Goal: Transaction & Acquisition: Purchase product/service

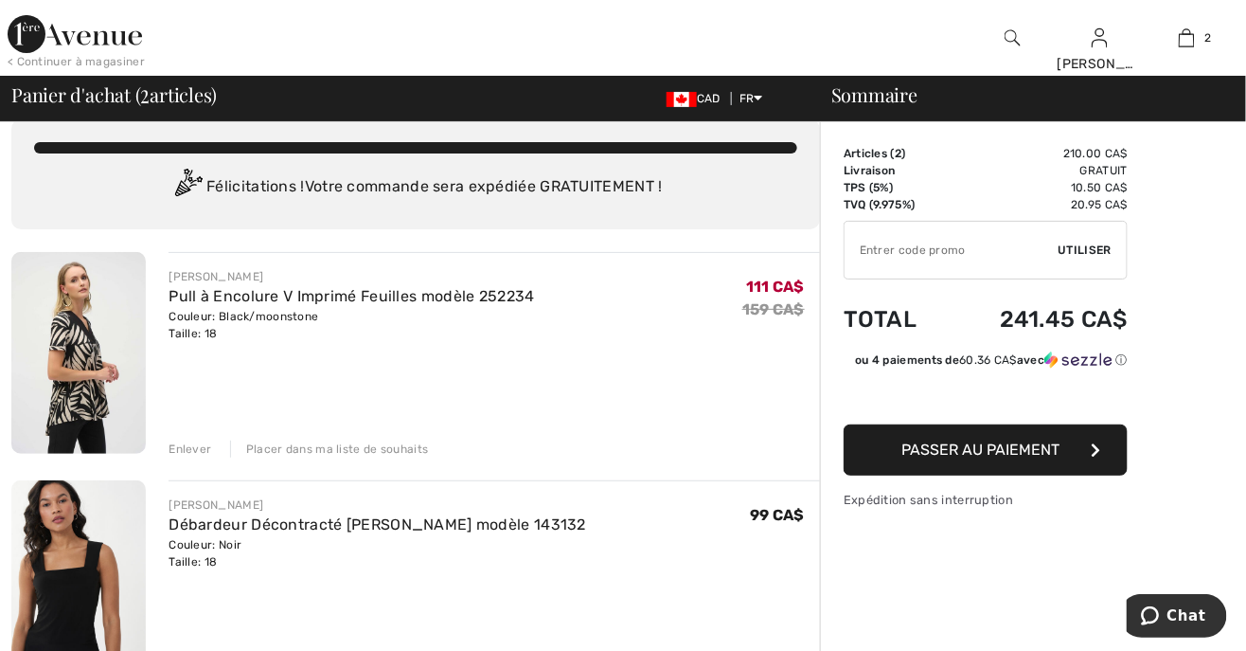
scroll to position [25, 0]
click at [1078, 453] on button "Passer au paiement" at bounding box center [986, 449] width 284 height 51
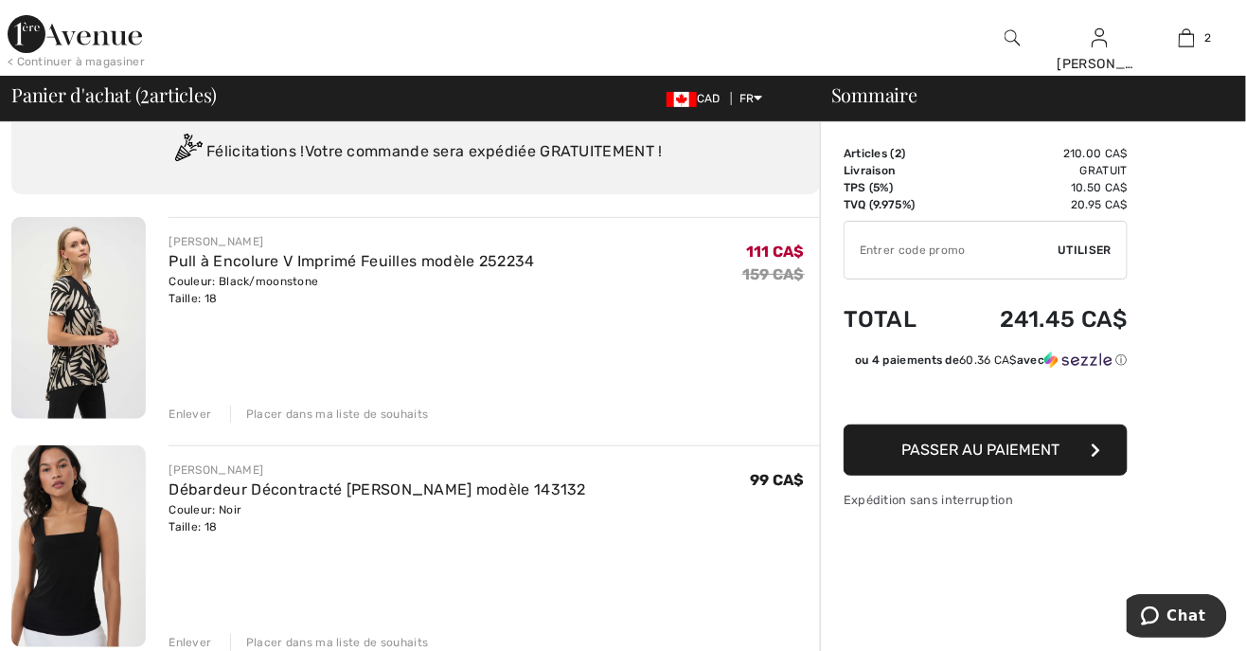
scroll to position [85, 0]
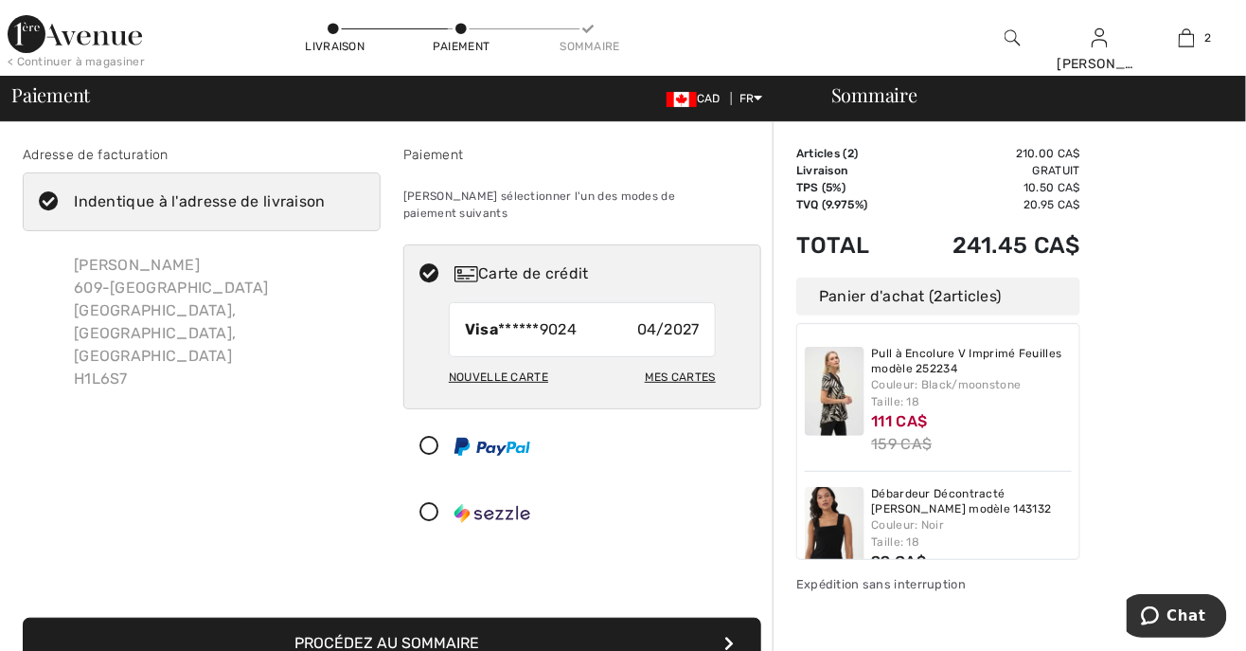
click at [541, 622] on button "Procédez au sommaire" at bounding box center [392, 643] width 739 height 51
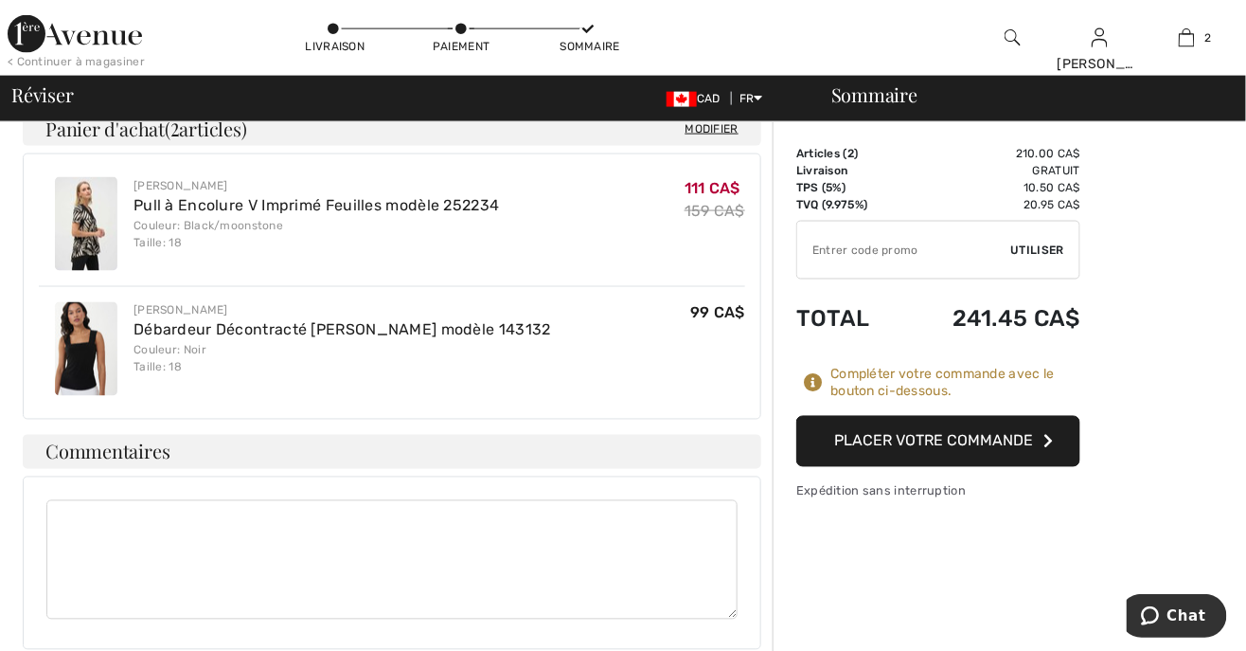
click at [81, 500] on textarea at bounding box center [391, 559] width 691 height 119
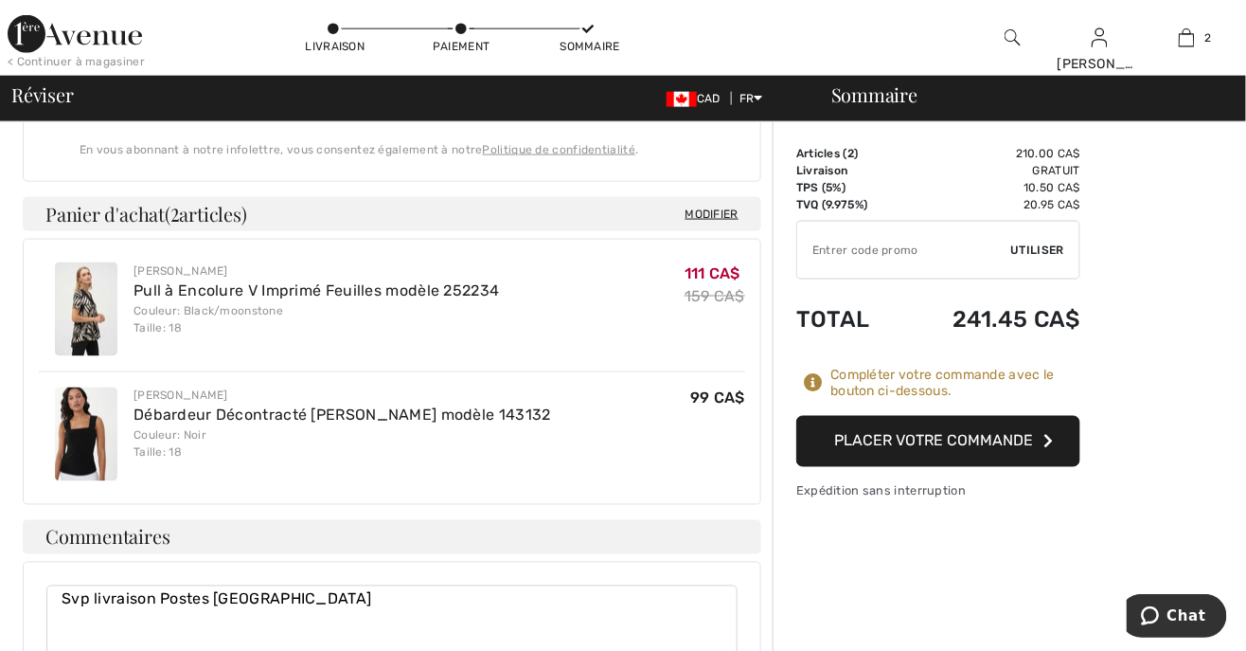
scroll to position [709, 0]
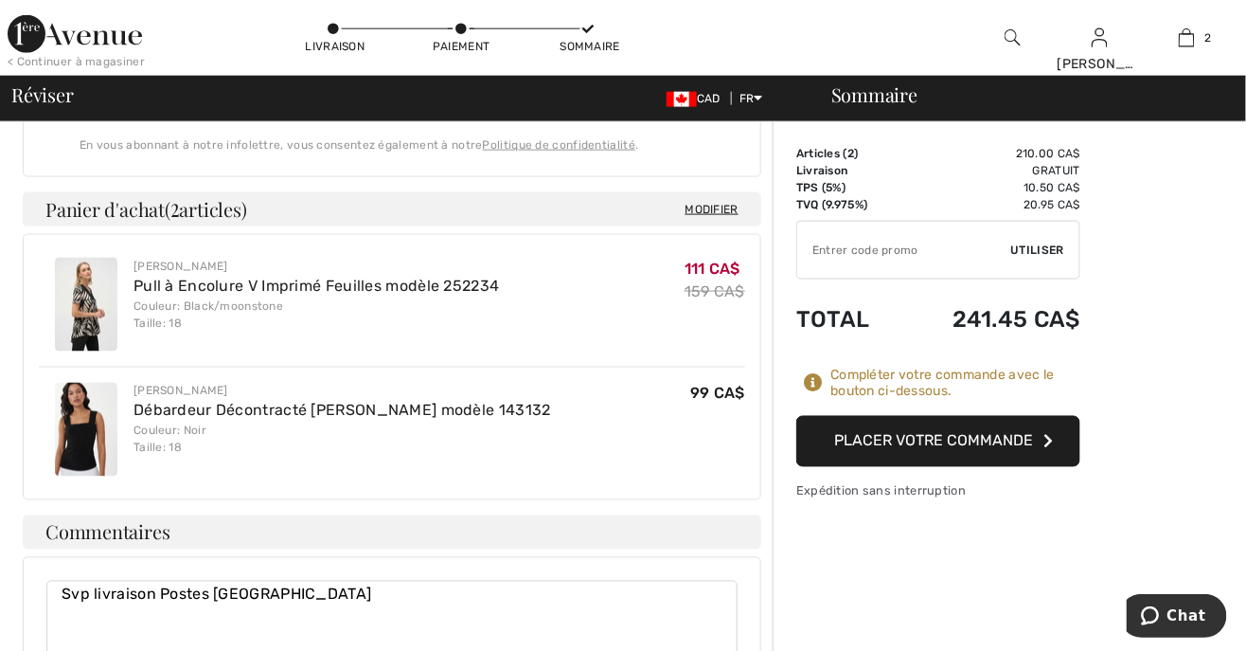
type textarea "Svp livraison Postes Canada"
click at [1007, 452] on button "Placer votre commande" at bounding box center [939, 441] width 284 height 51
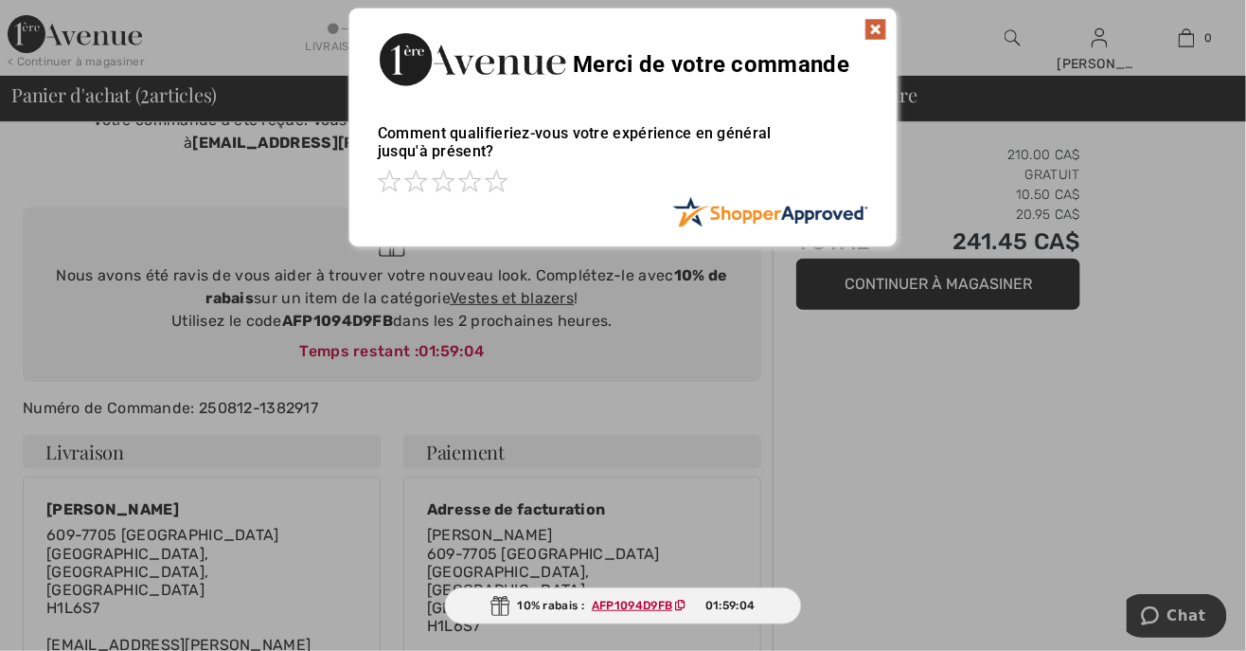
scroll to position [77, 0]
click at [908, 504] on div at bounding box center [623, 325] width 1246 height 651
click at [473, 179] on span at bounding box center [469, 180] width 23 height 23
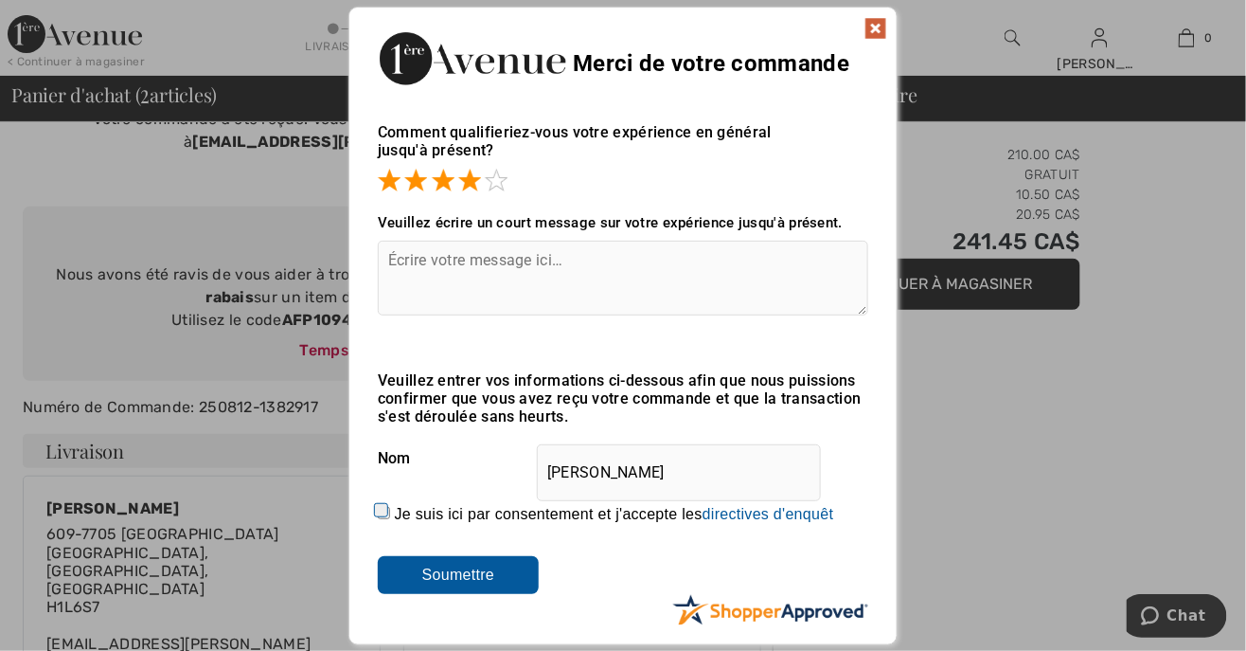
click at [397, 262] on textarea at bounding box center [623, 278] width 491 height 75
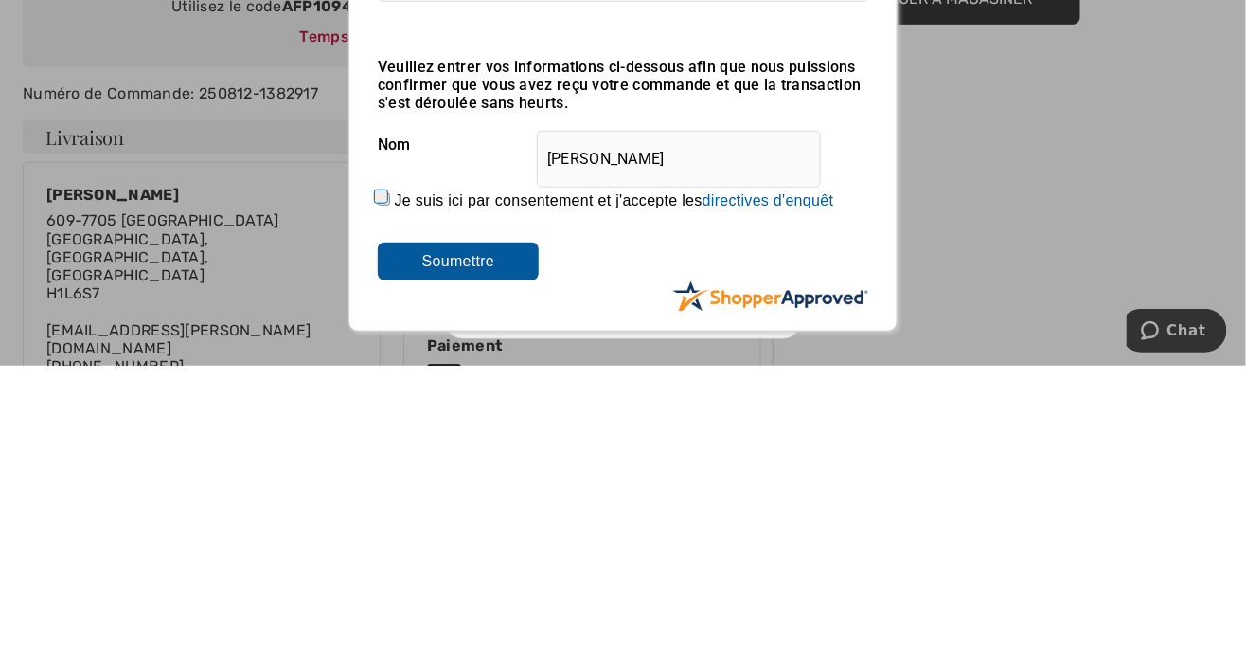
type textarea "Très bien"
click at [378, 487] on input "Je suis ici par consentement et j'accepte les En soumettant une évaluation, vou…" at bounding box center [384, 484] width 12 height 12
checkbox input "true"
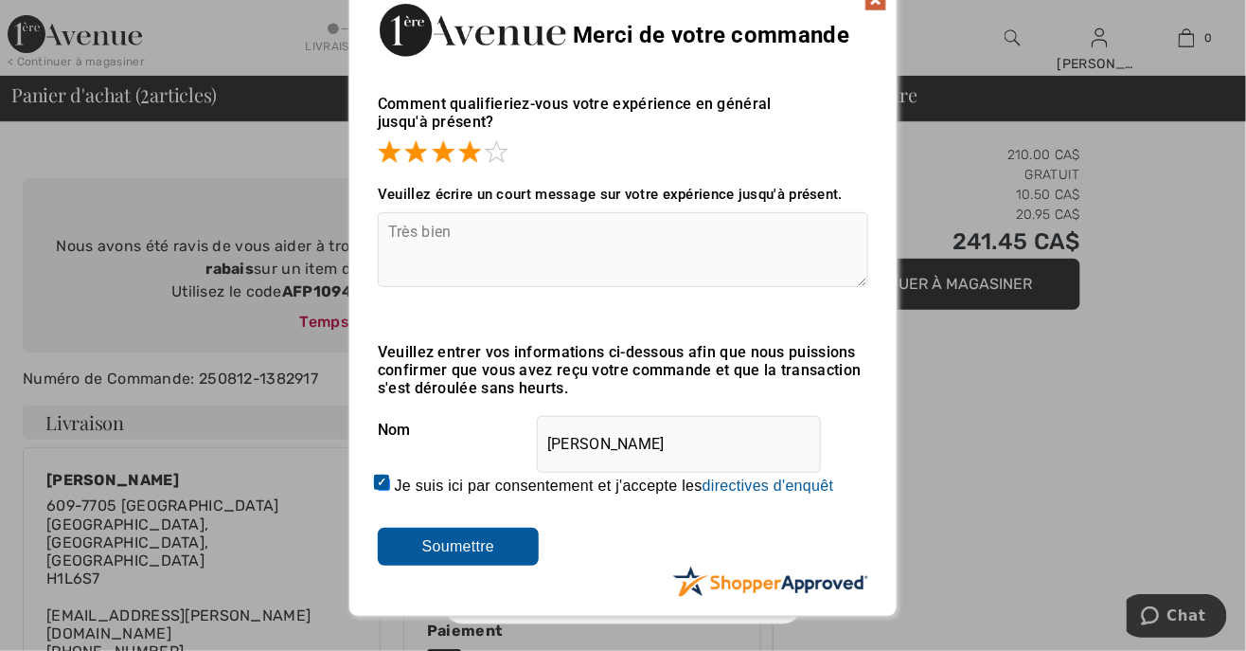
click at [496, 549] on input "Soumettre" at bounding box center [458, 547] width 161 height 38
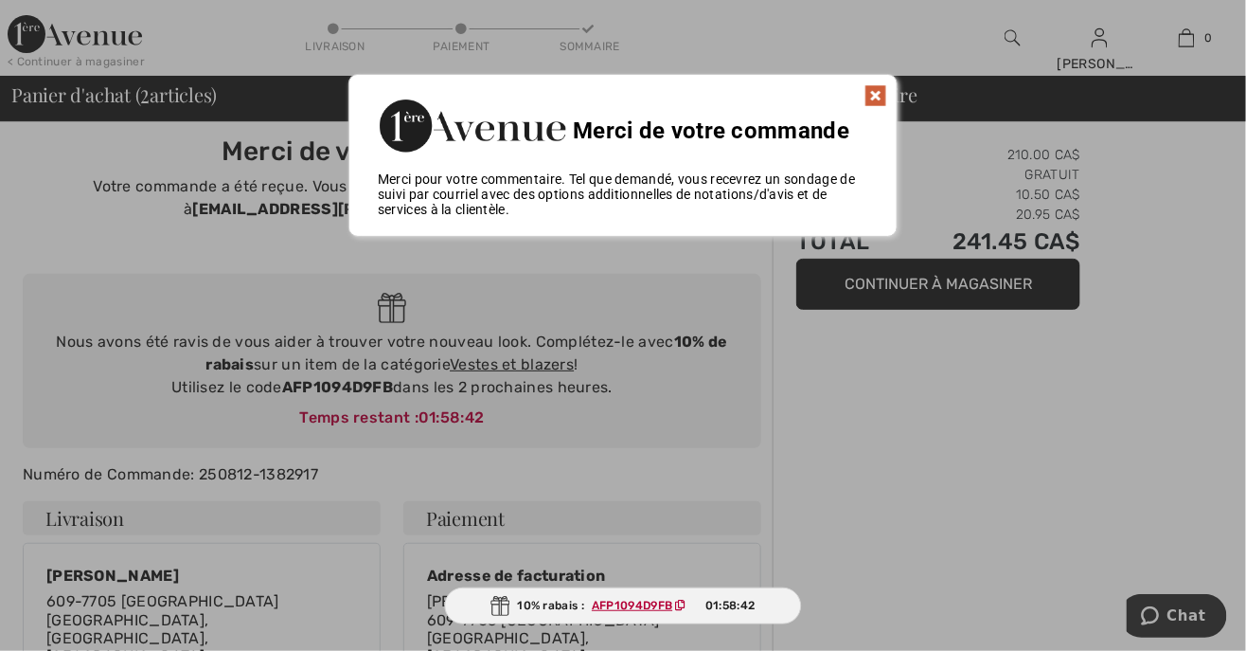
scroll to position [0, 0]
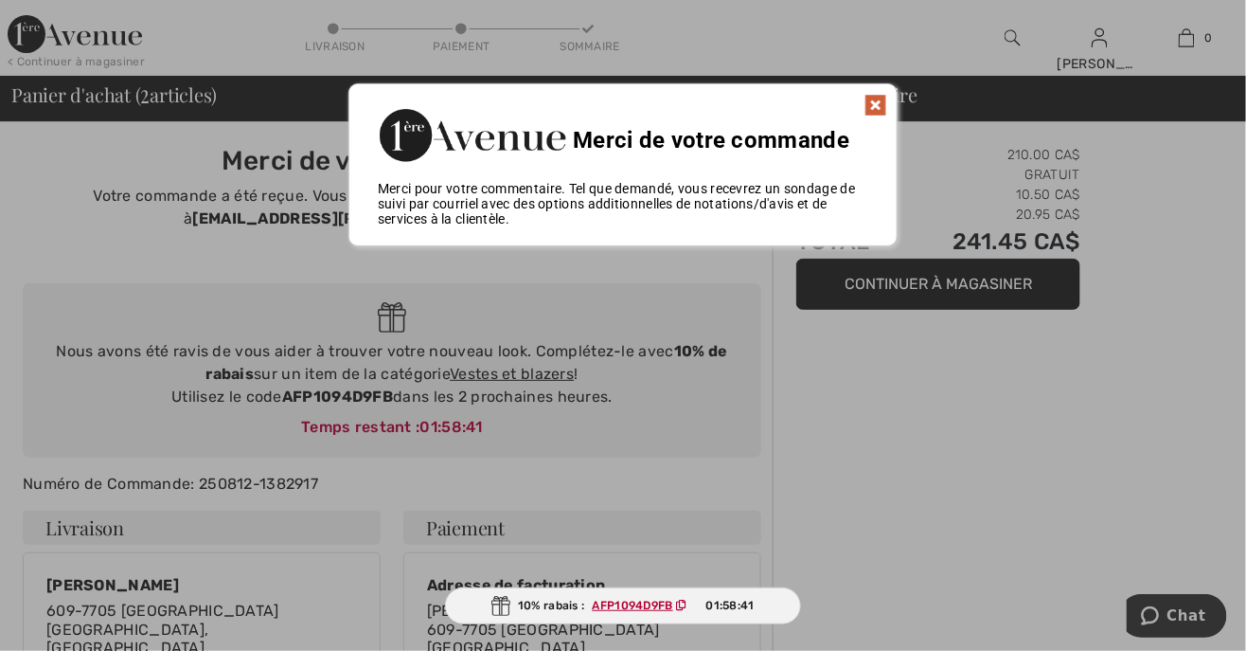
click at [884, 108] on img at bounding box center [876, 105] width 23 height 23
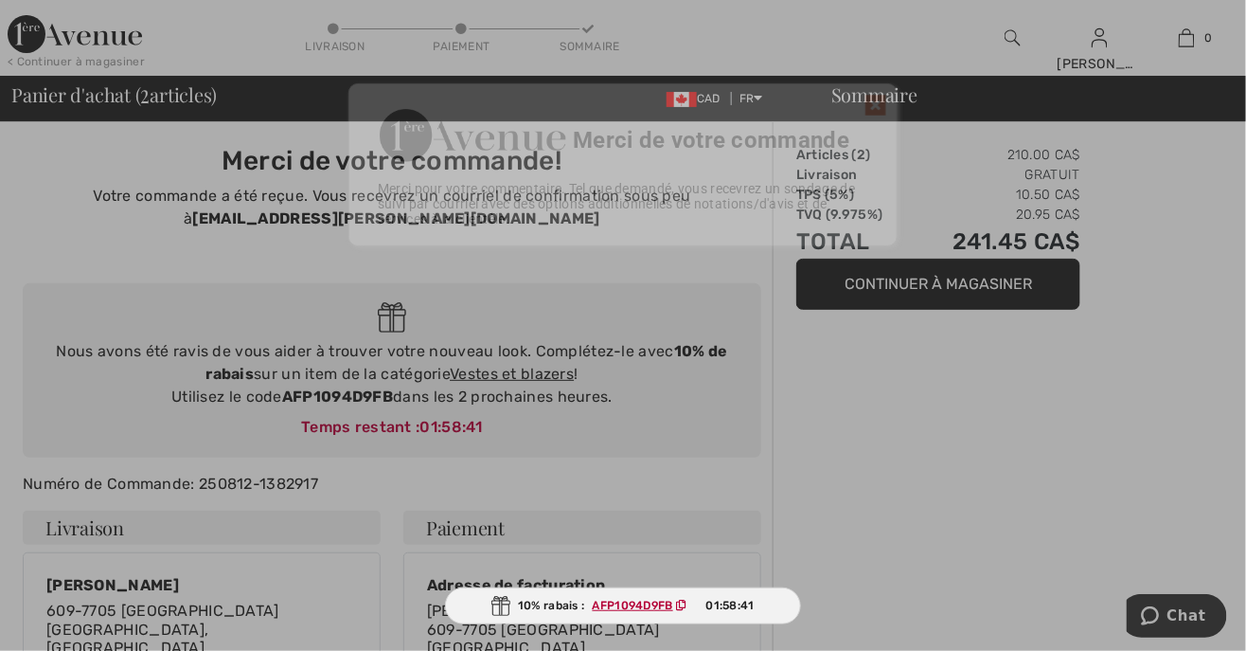
click at [907, 78] on div "Panier d'achat ( 2 articles) CAD FR English Français Sommaire" at bounding box center [623, 98] width 1246 height 45
